Goal: Transaction & Acquisition: Subscribe to service/newsletter

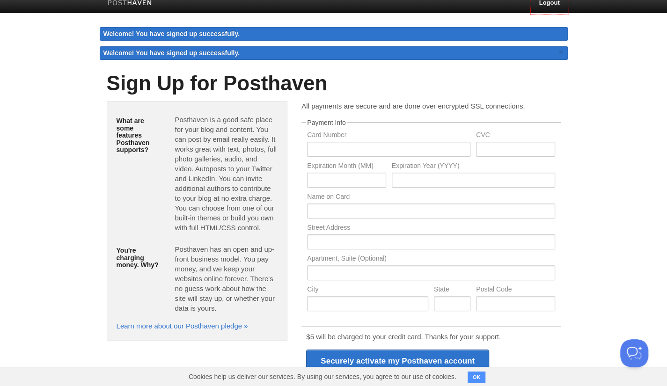
scroll to position [7, 0]
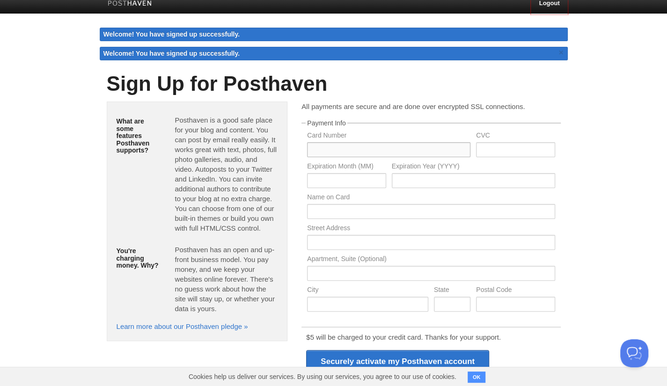
click at [351, 149] on input "text" at bounding box center [388, 149] width 163 height 15
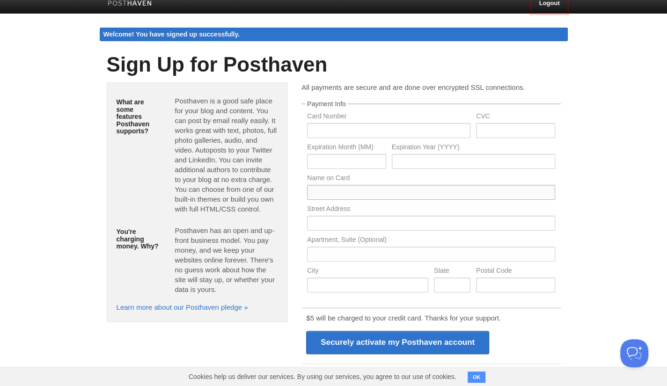
click at [377, 191] on input "text" at bounding box center [430, 192] width 247 height 15
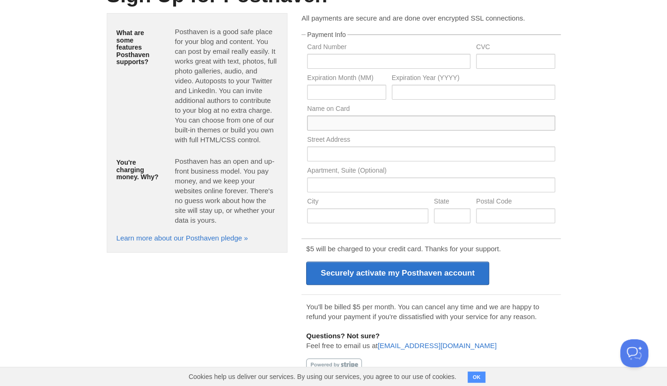
scroll to position [0, 0]
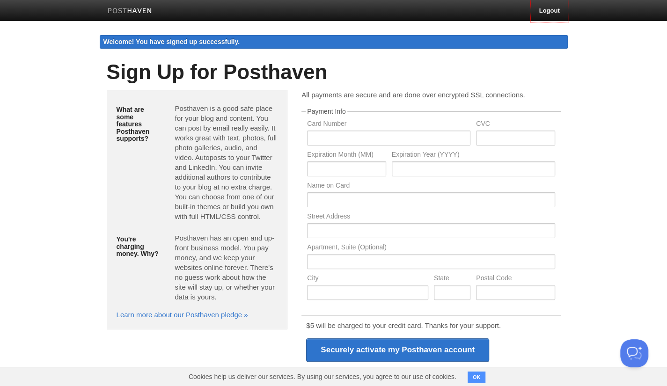
click at [124, 6] on link at bounding box center [130, 11] width 58 height 21
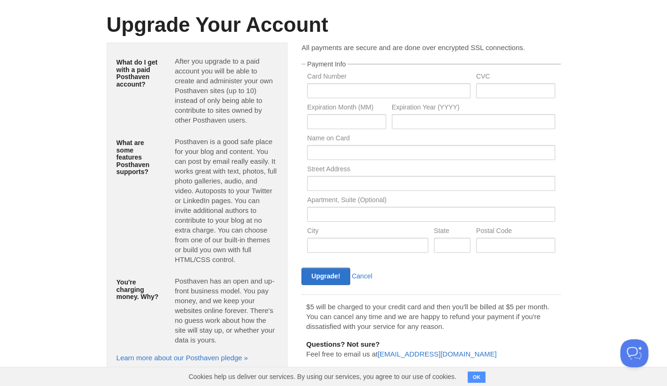
scroll to position [46, 0]
